Goal: Information Seeking & Learning: Learn about a topic

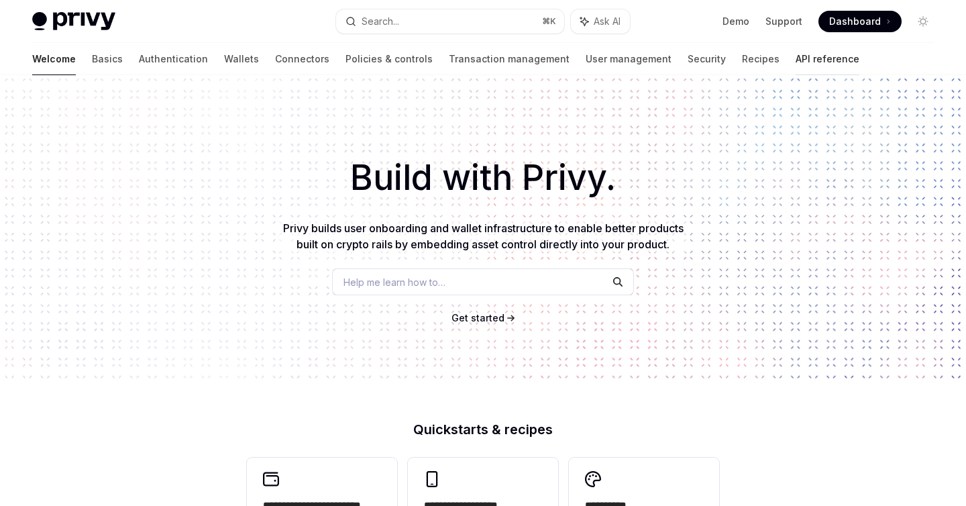
click at [795, 61] on link "API reference" at bounding box center [827, 59] width 64 height 32
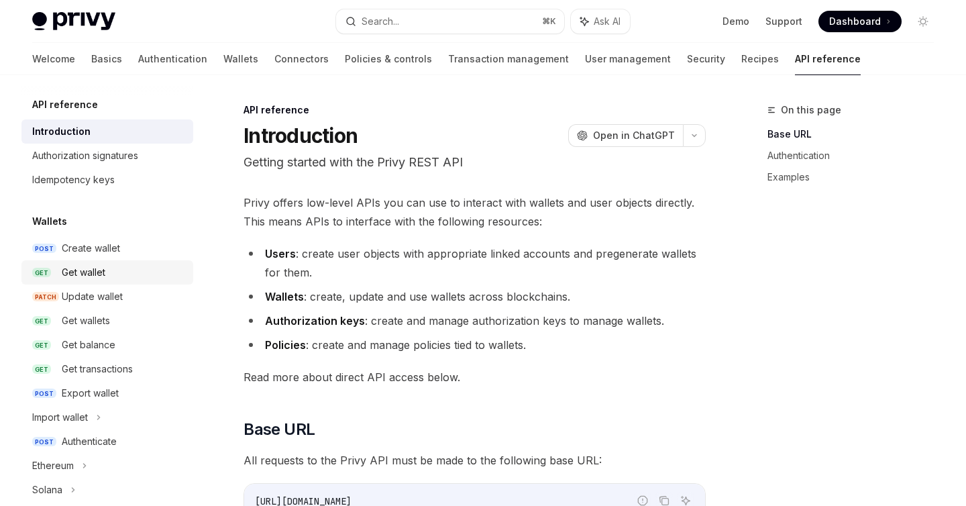
click at [87, 275] on div "Get wallet" at bounding box center [84, 272] width 44 height 16
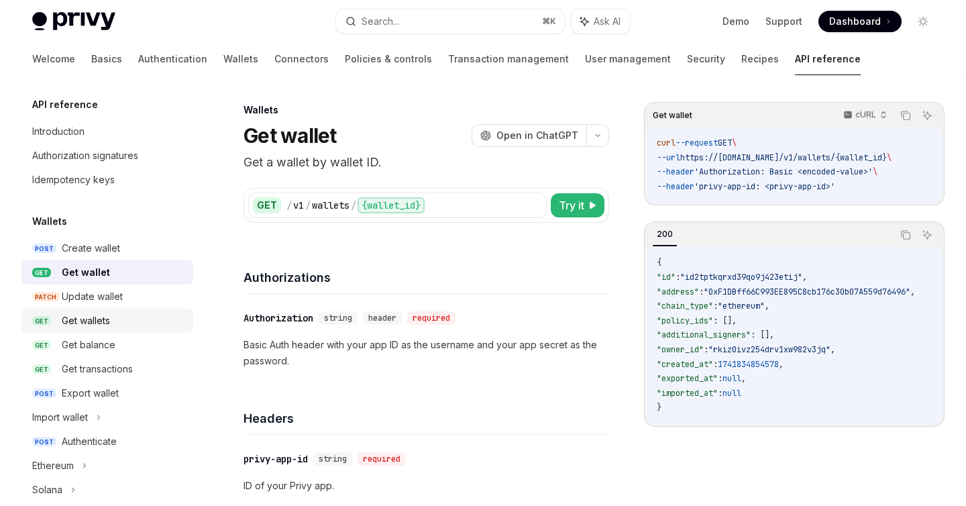
click at [95, 320] on div "Get wallets" at bounding box center [86, 321] width 48 height 16
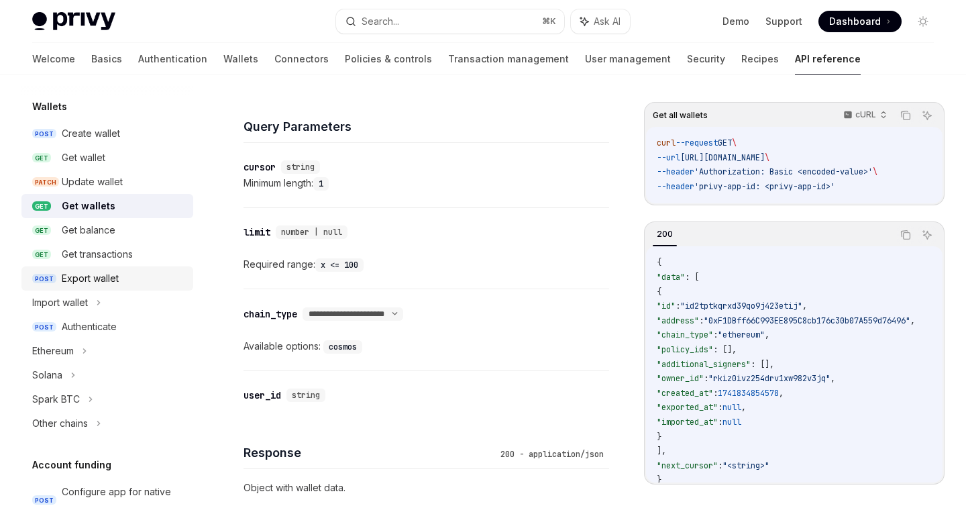
scroll to position [116, 0]
click at [54, 341] on div "Ethereum" at bounding box center [53, 349] width 42 height 16
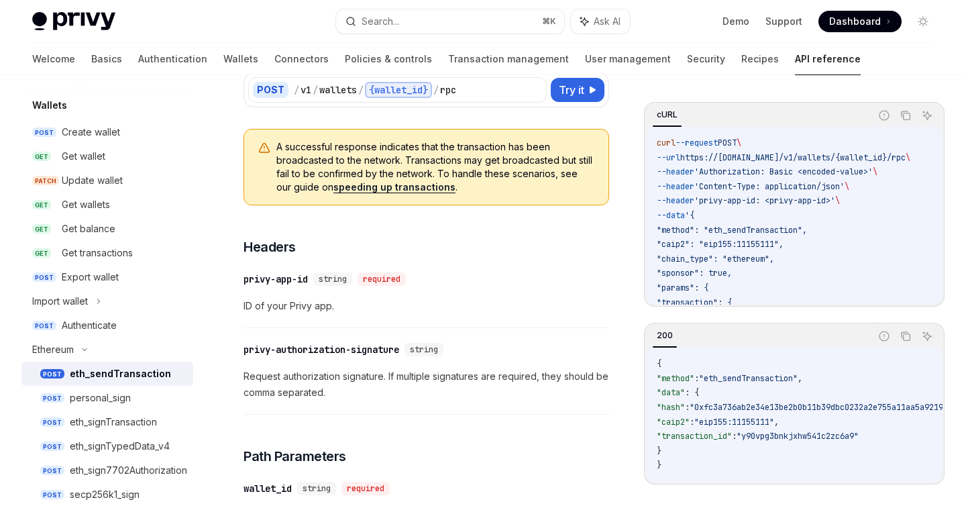
scroll to position [137, 0]
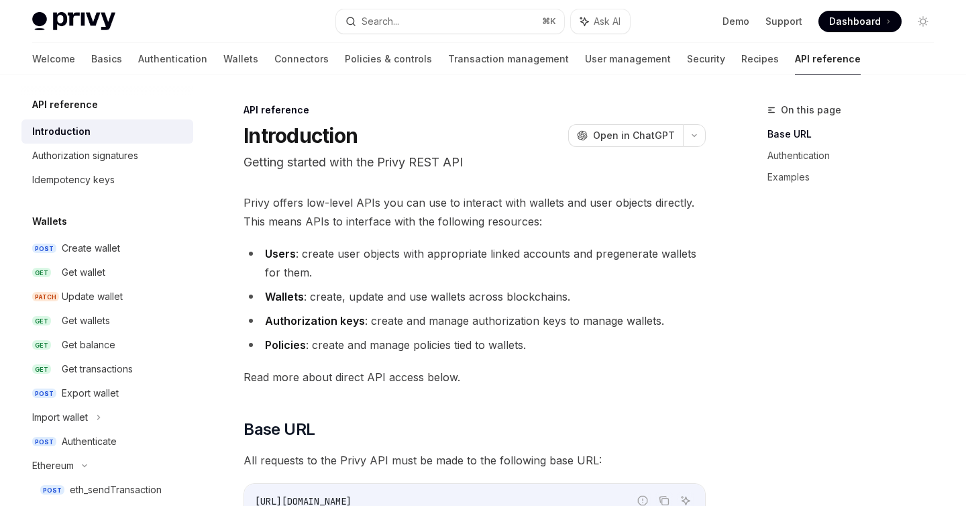
type textarea "*"
